Goal: Navigation & Orientation: Find specific page/section

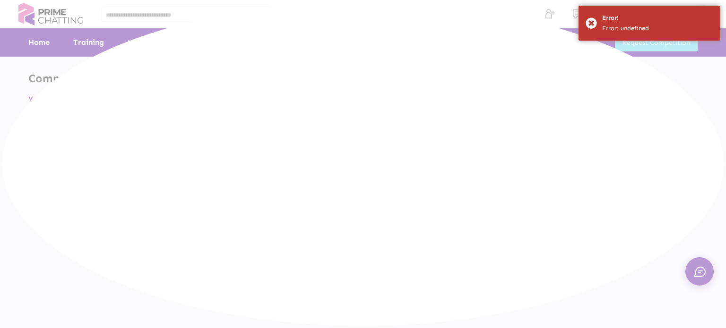
click at [557, 134] on div at bounding box center [363, 164] width 726 height 328
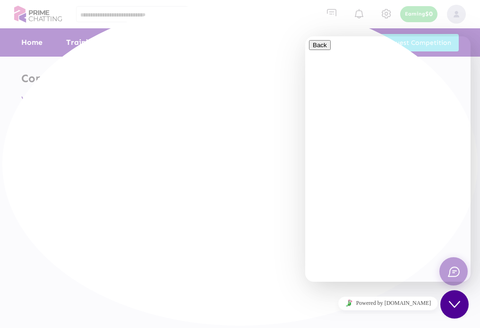
click at [87, 170] on div at bounding box center [240, 164] width 480 height 328
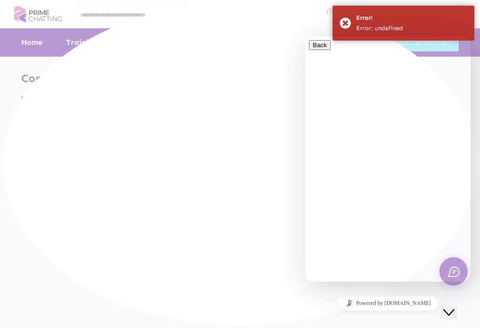
click at [452, 307] on icon "Close Chat This icon closes the chat window." at bounding box center [448, 312] width 11 height 11
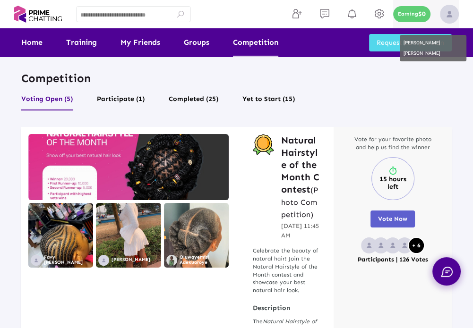
click at [410, 21] on div "Earning $0" at bounding box center [411, 14] width 37 height 16
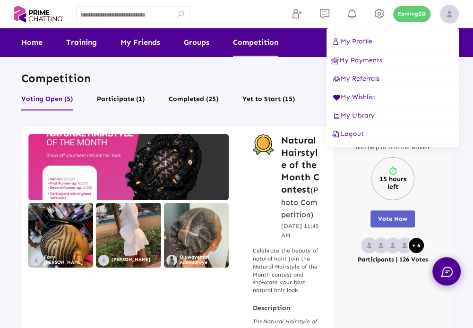
click at [410, 18] on div at bounding box center [236, 164] width 473 height 328
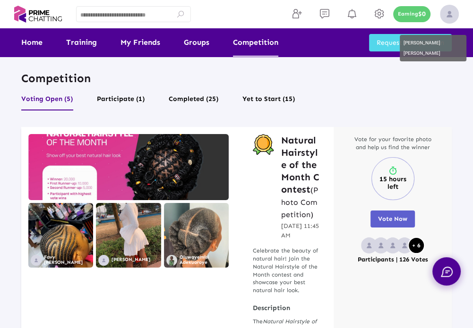
click at [410, 18] on div "Earning $0" at bounding box center [411, 14] width 37 height 16
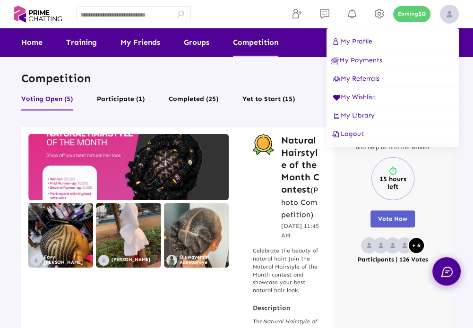
click at [410, 18] on div at bounding box center [236, 164] width 473 height 328
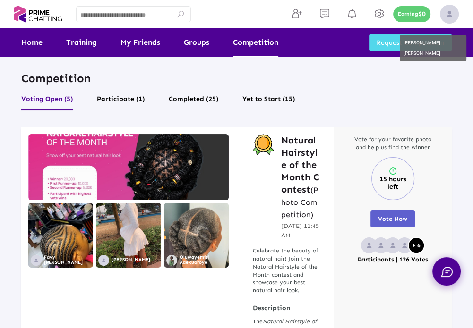
click at [410, 18] on div "Earning $0" at bounding box center [411, 14] width 37 height 16
